Goal: Information Seeking & Learning: Learn about a topic

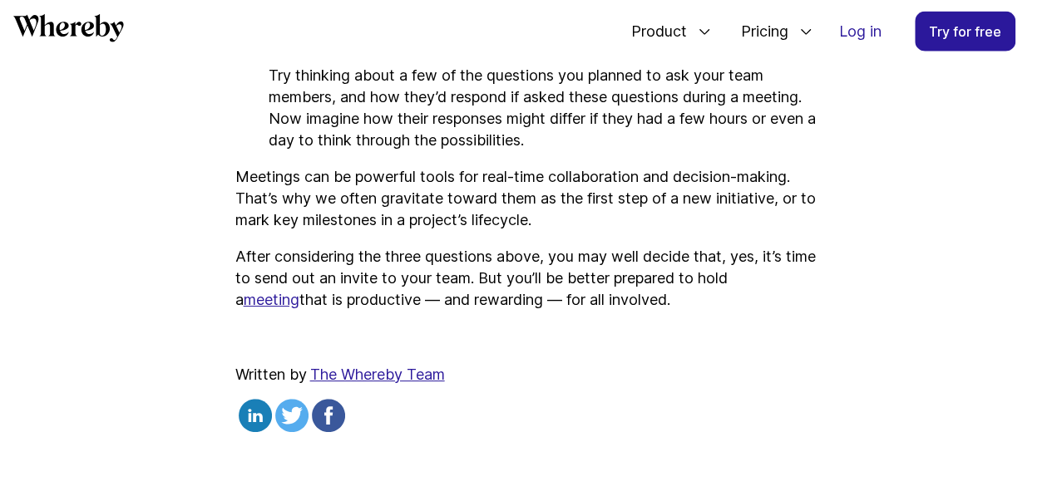
scroll to position [1936, 0]
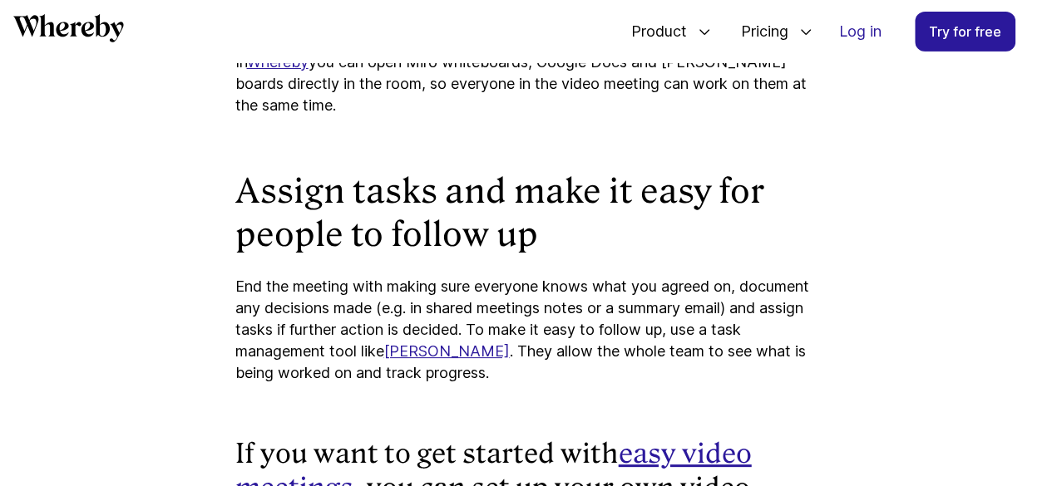
scroll to position [2816, 0]
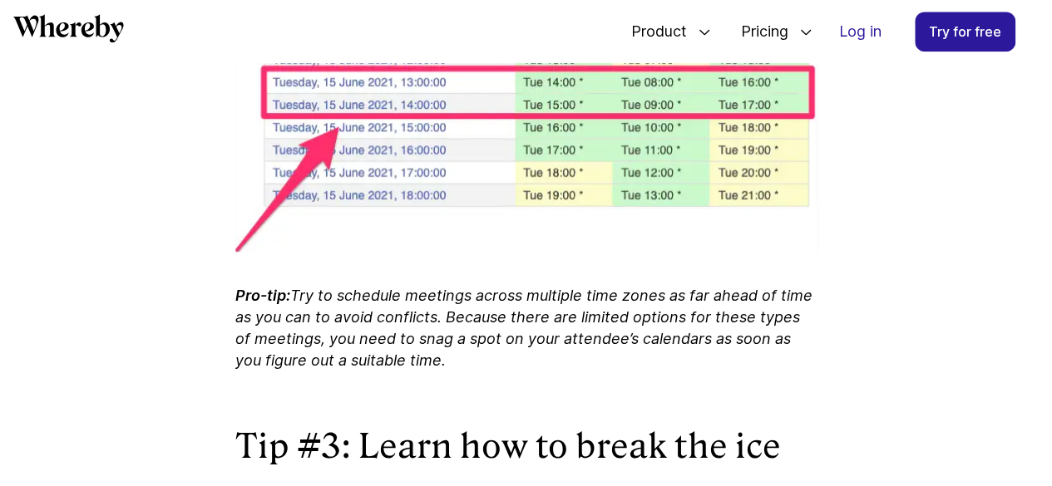
scroll to position [4109, 0]
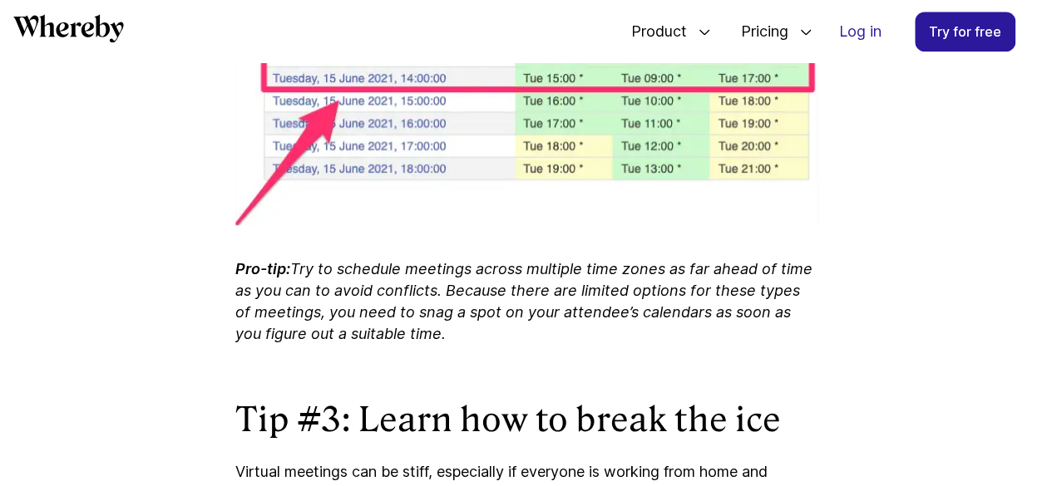
click at [98, 24] on icon "Whereby" at bounding box center [68, 28] width 111 height 28
